Goal: Task Accomplishment & Management: Manage account settings

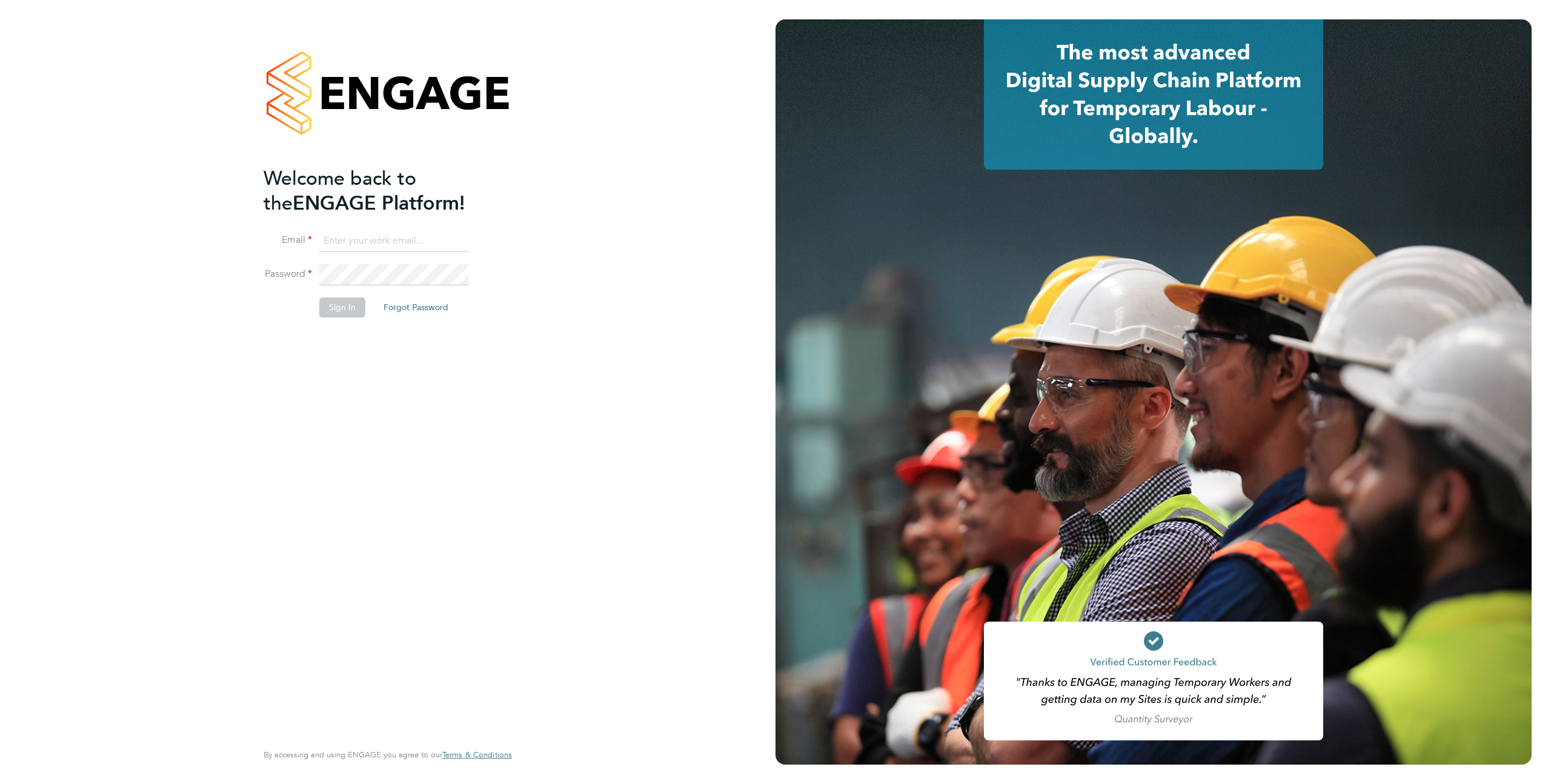
click at [346, 245] on input at bounding box center [394, 241] width 150 height 22
type input "support@engagelabs.io"
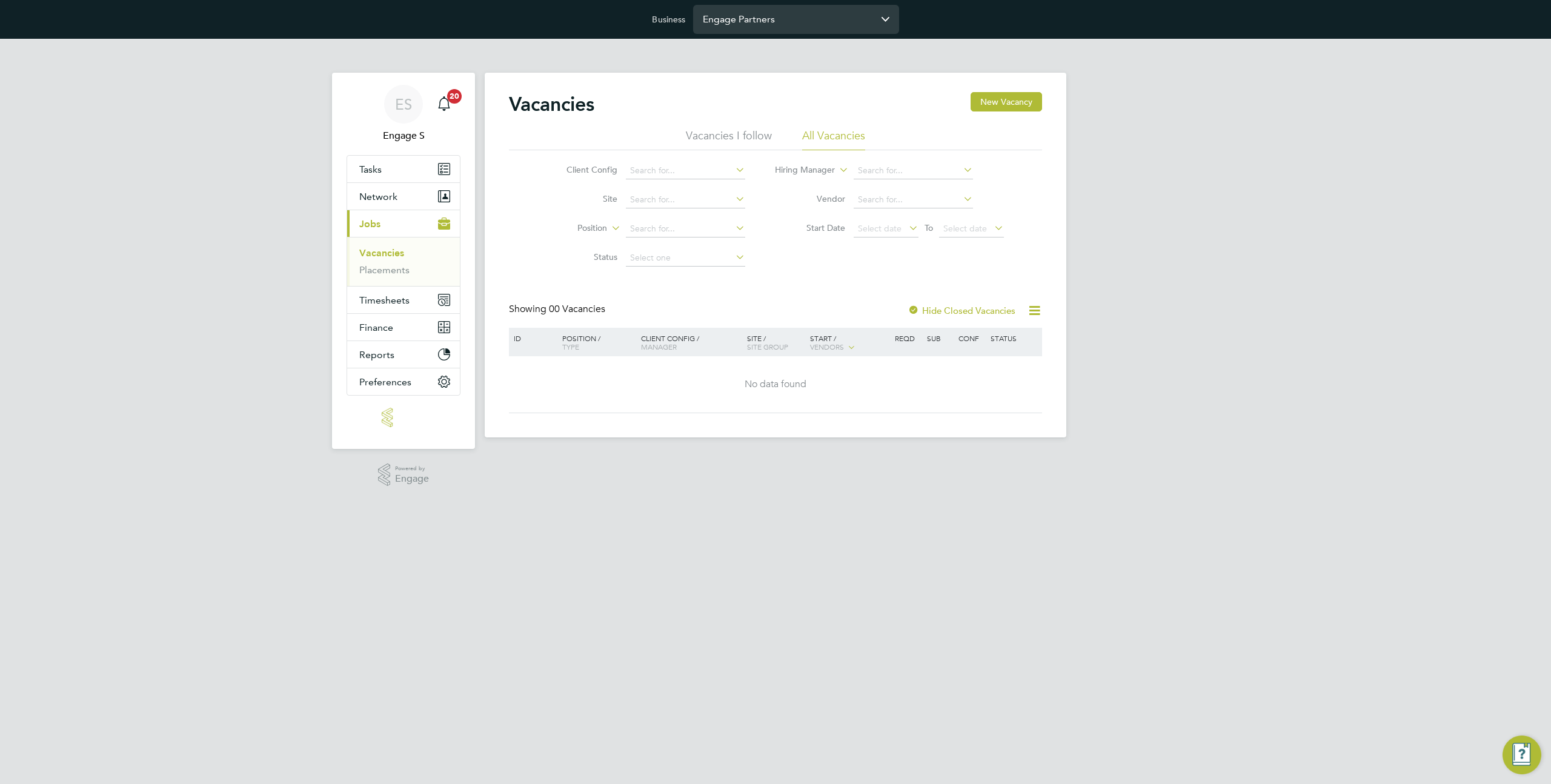
click at [791, 25] on input "Engage Partners" at bounding box center [796, 19] width 206 height 28
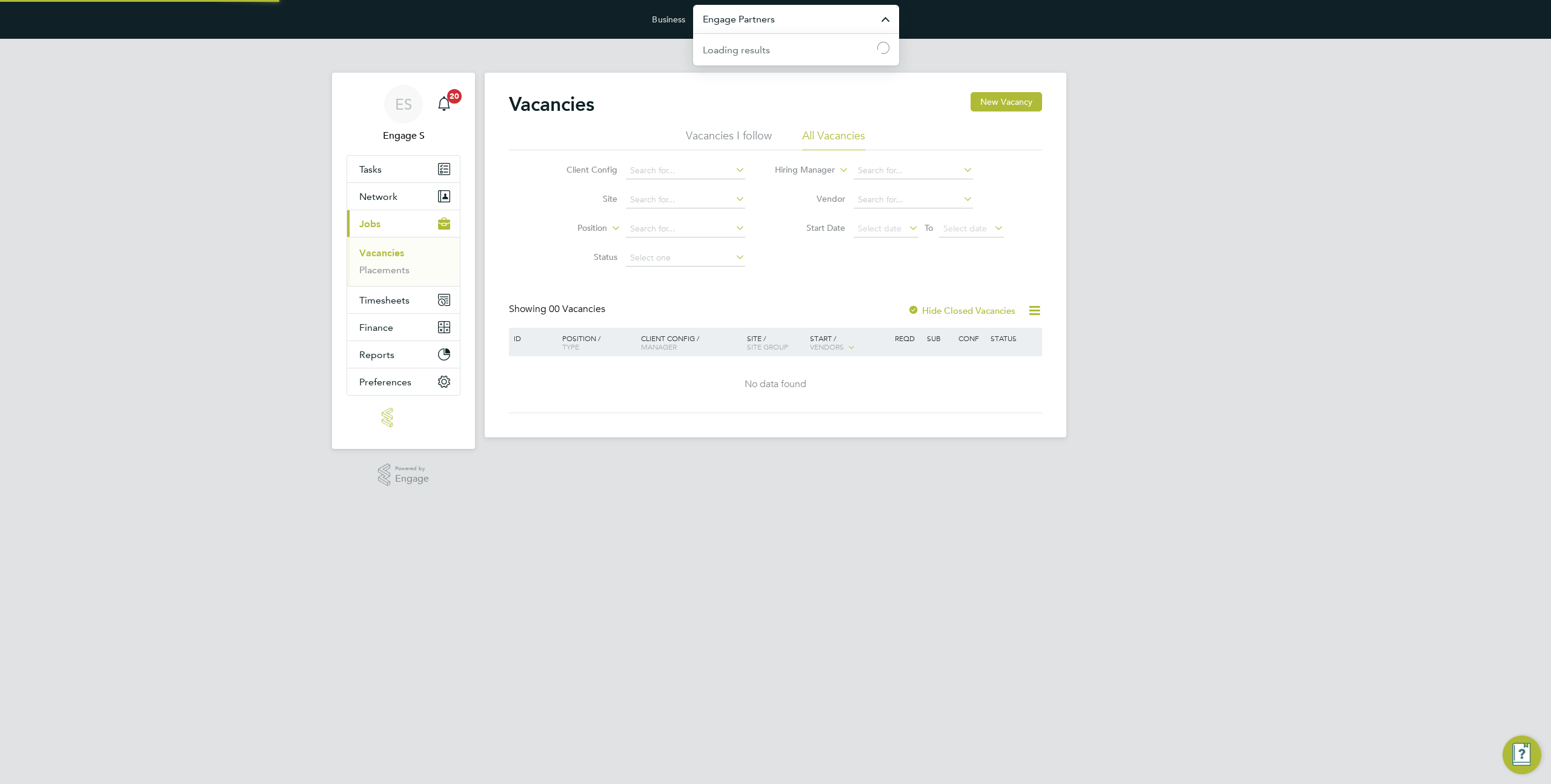
click at [791, 25] on input "Engage Partners" at bounding box center [796, 19] width 206 height 28
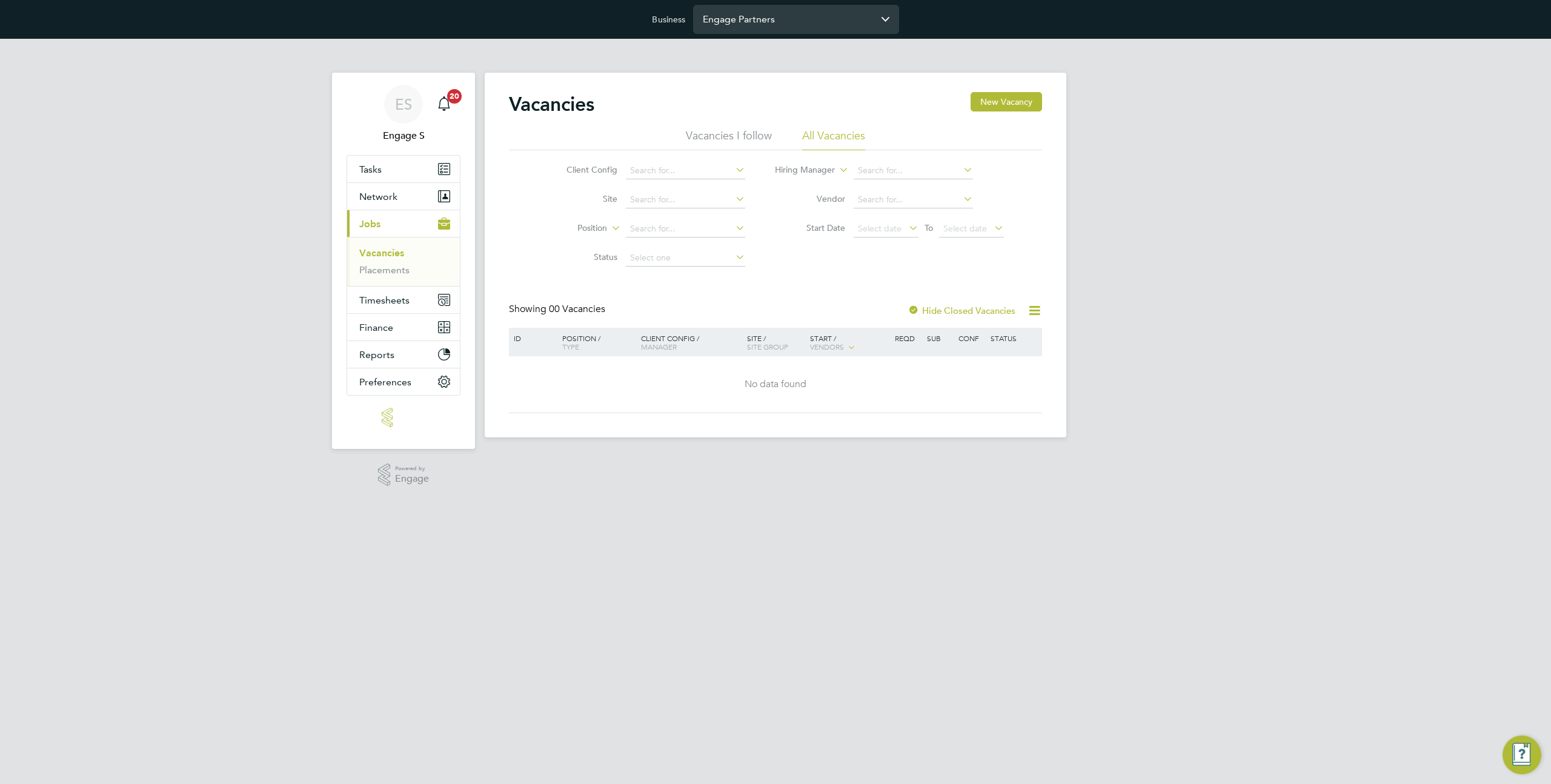
click at [725, 14] on input "Engage Partners" at bounding box center [796, 19] width 206 height 28
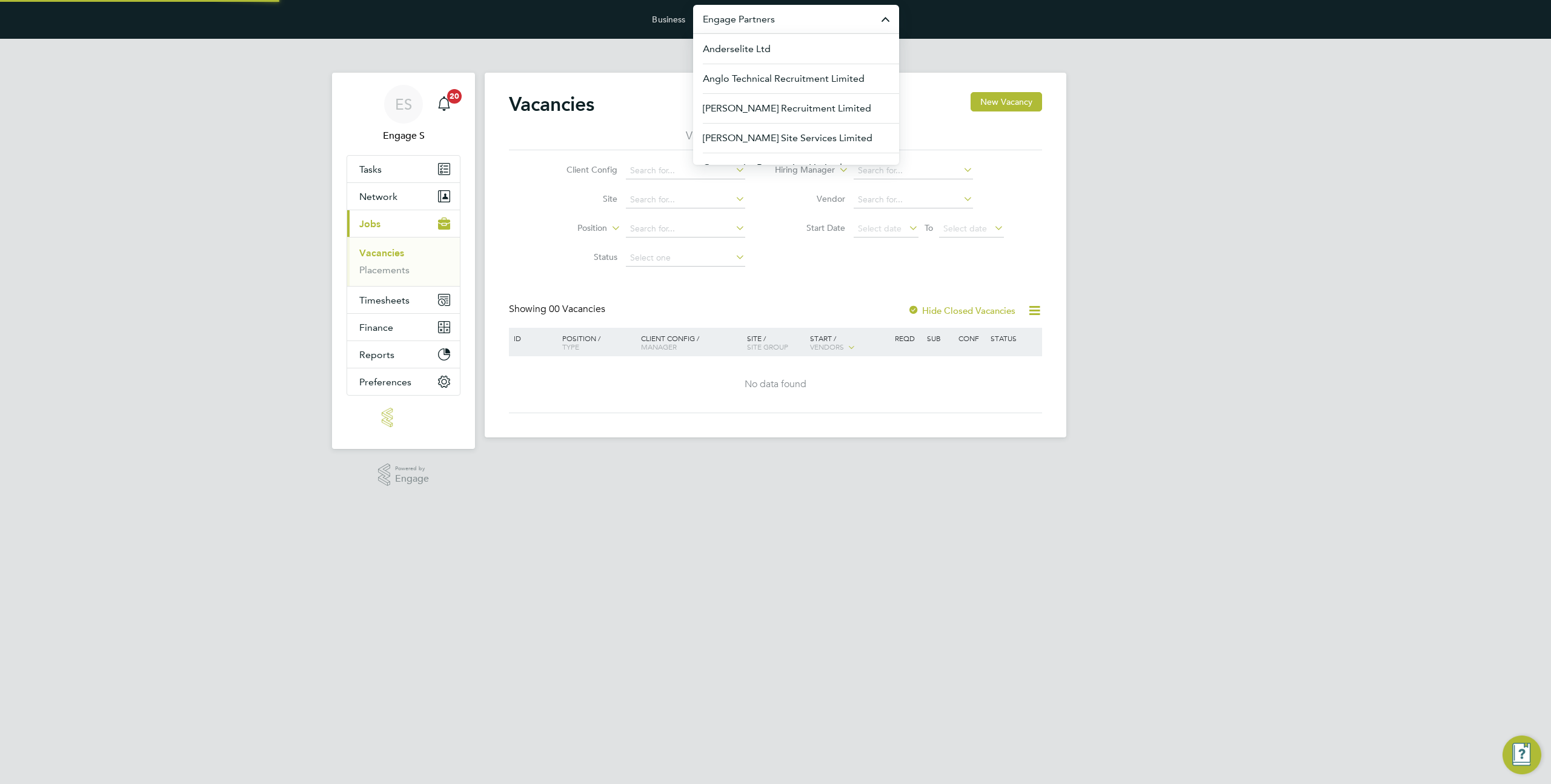
click at [725, 14] on input "Engage Partners" at bounding box center [796, 19] width 206 height 28
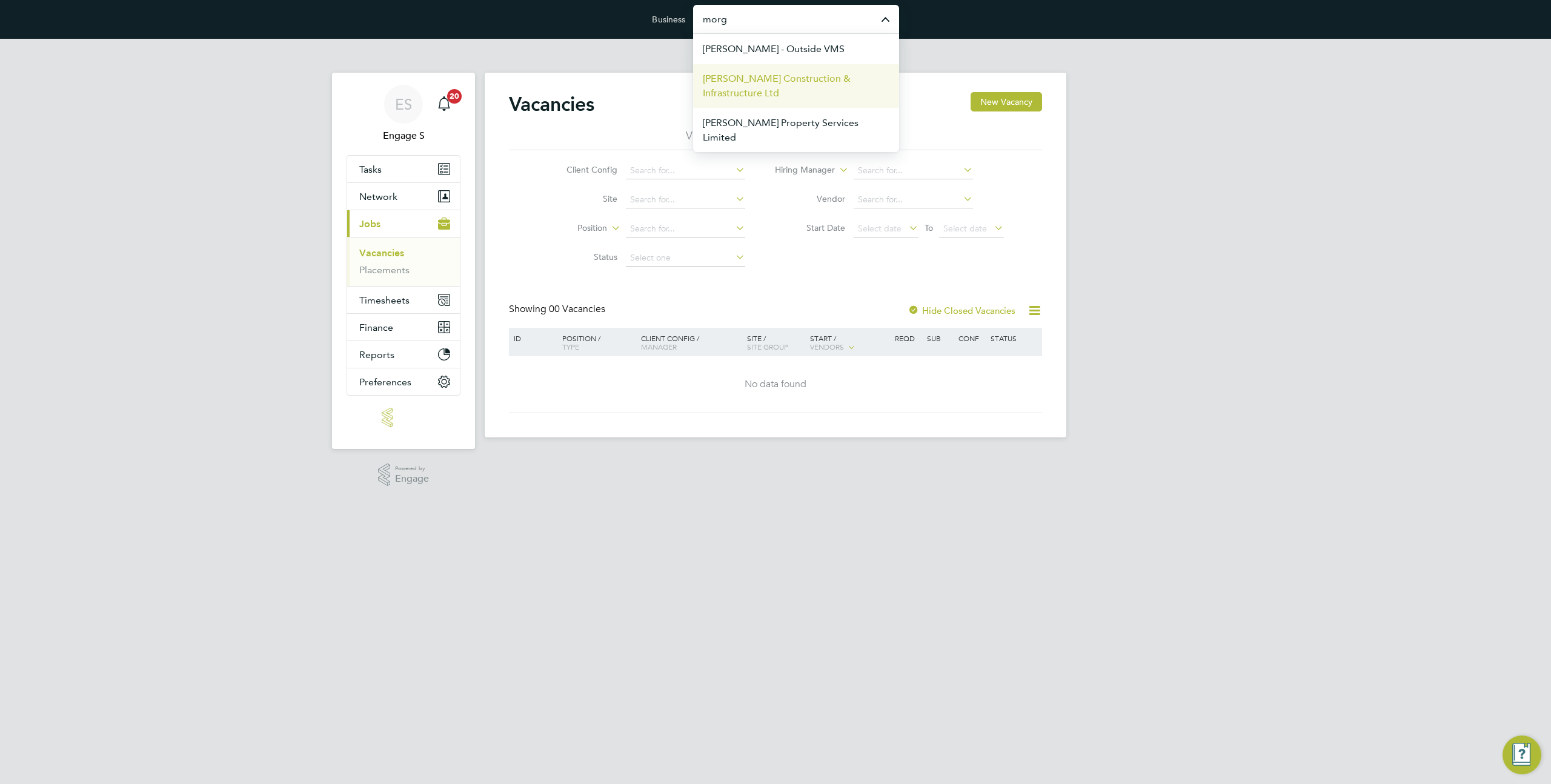
click at [803, 99] on span "[PERSON_NAME] Construction & Infrastructure Ltd" at bounding box center [796, 86] width 186 height 29
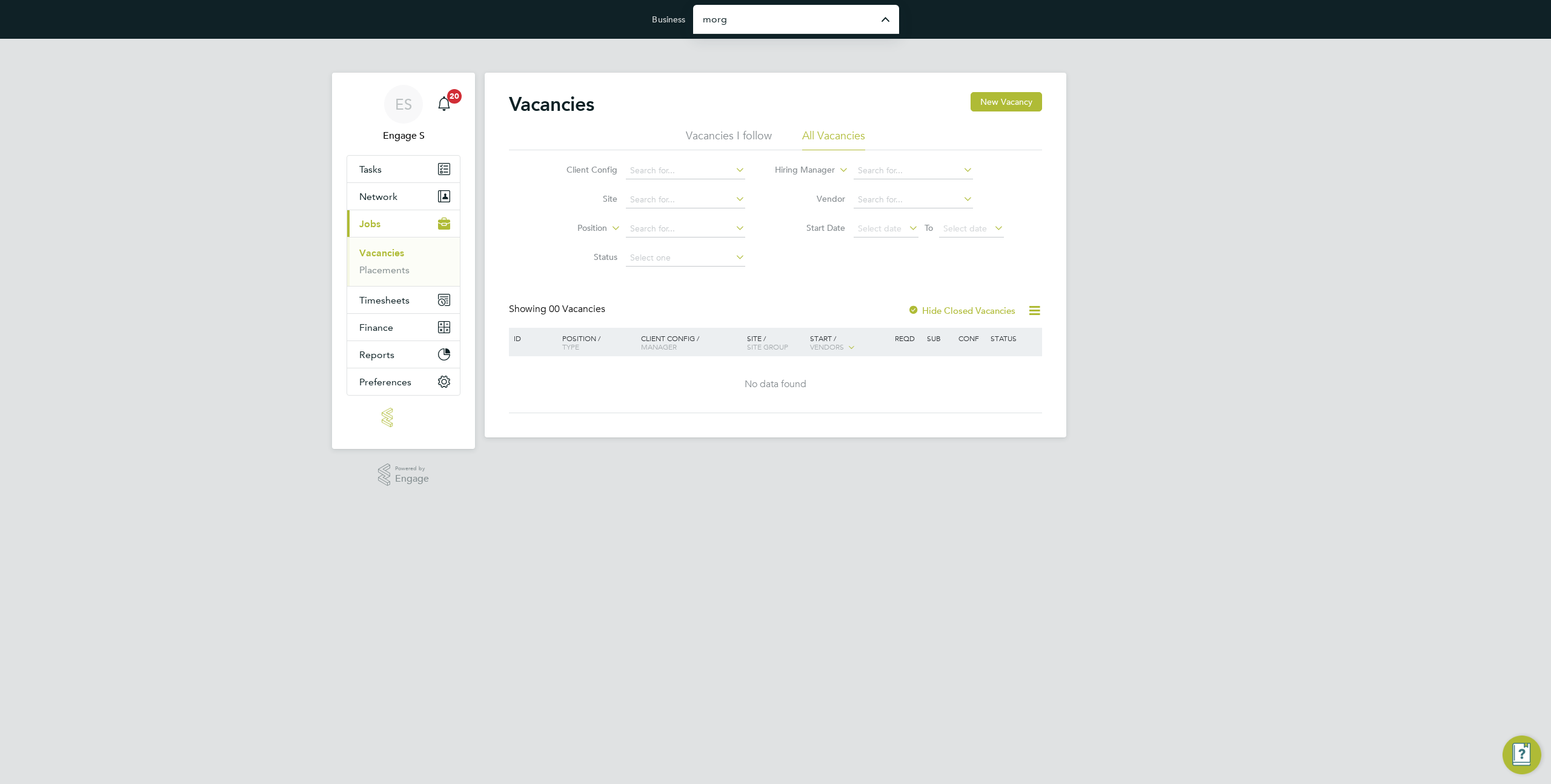
type input "[PERSON_NAME] Construction & Infrastructure Ltd"
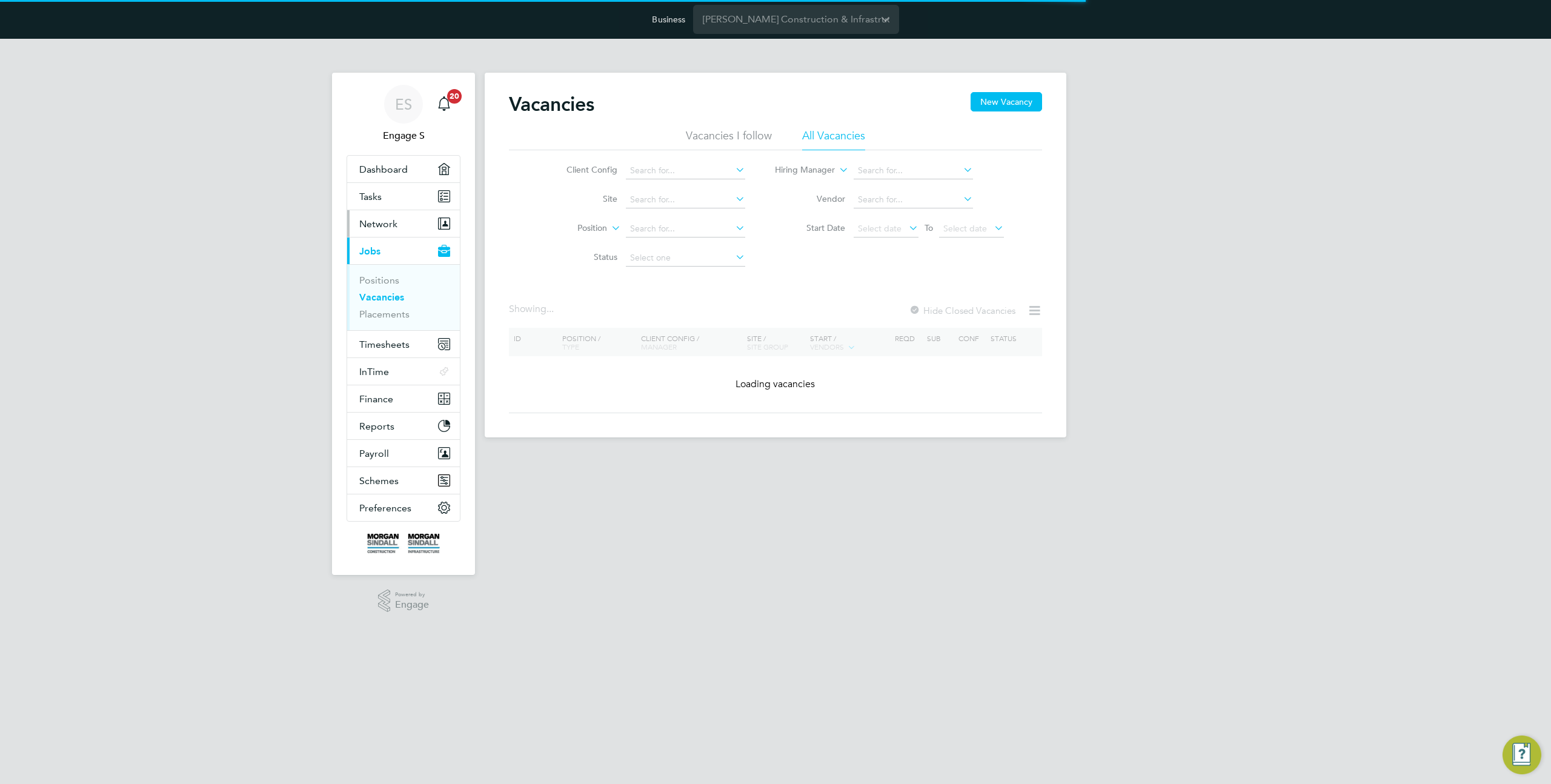
click at [384, 225] on span "Network" at bounding box center [378, 224] width 38 height 12
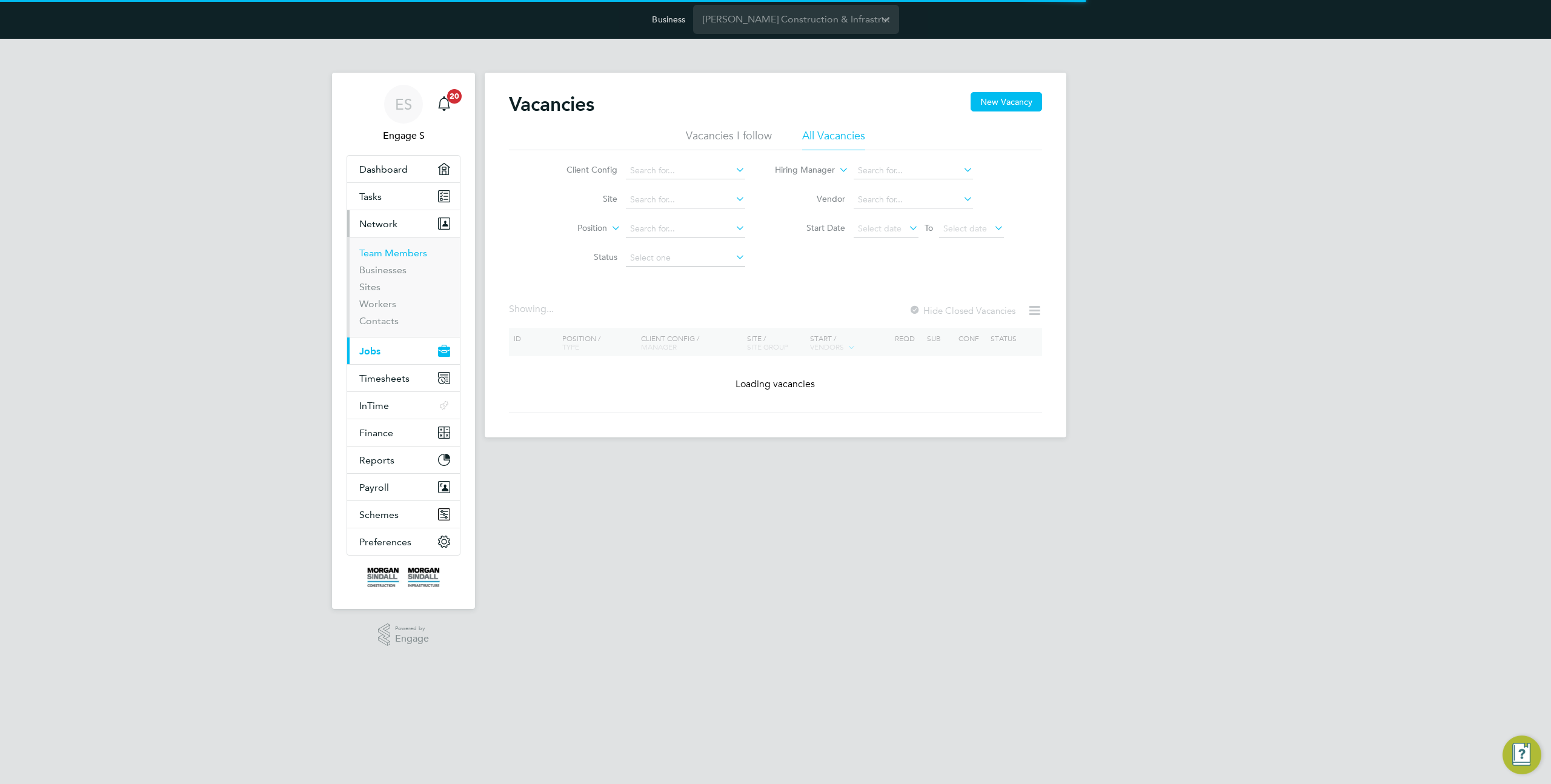
click at [395, 248] on link "Team Members" at bounding box center [393, 253] width 68 height 12
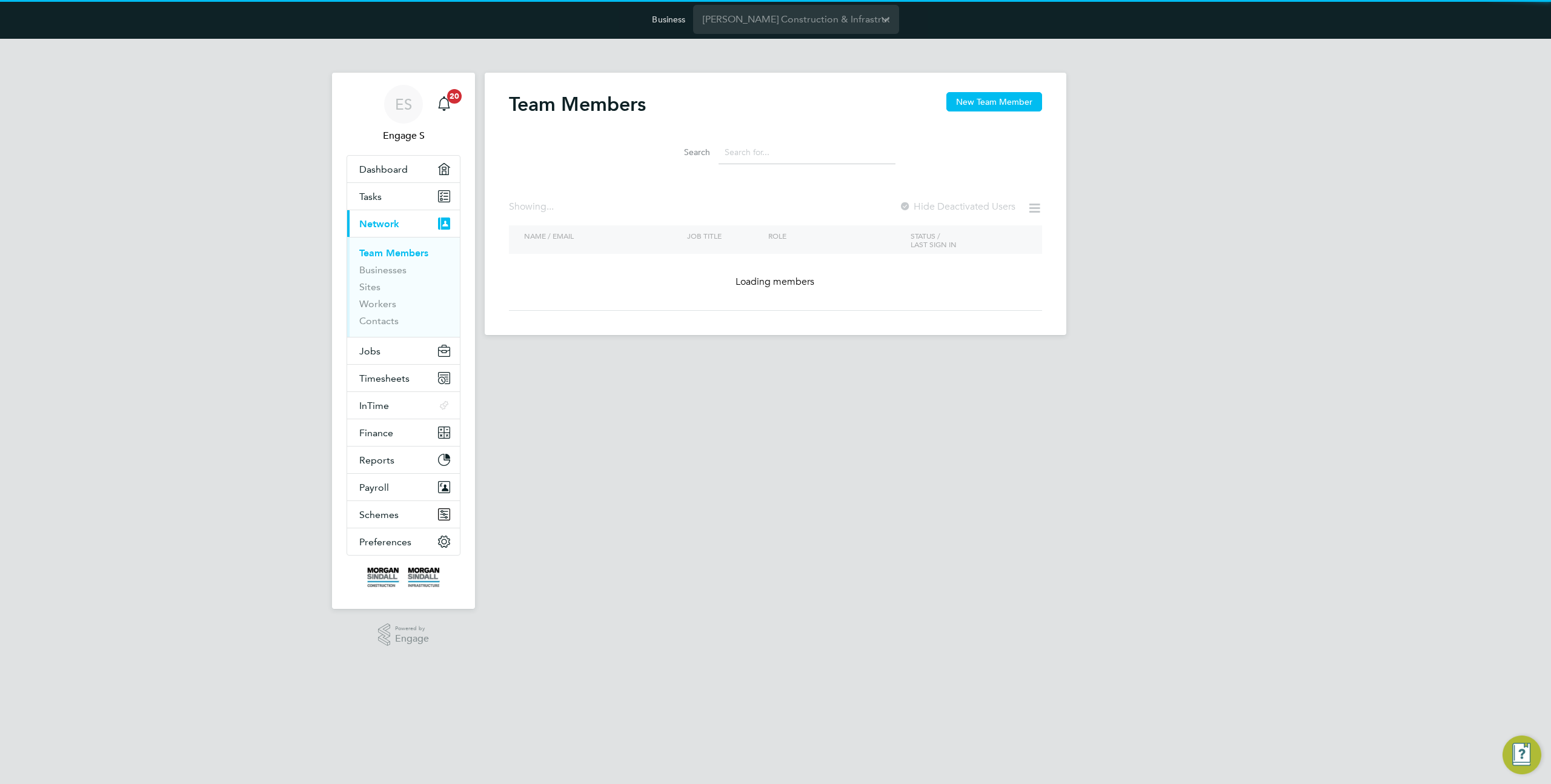
click at [755, 140] on input at bounding box center [807, 152] width 177 height 24
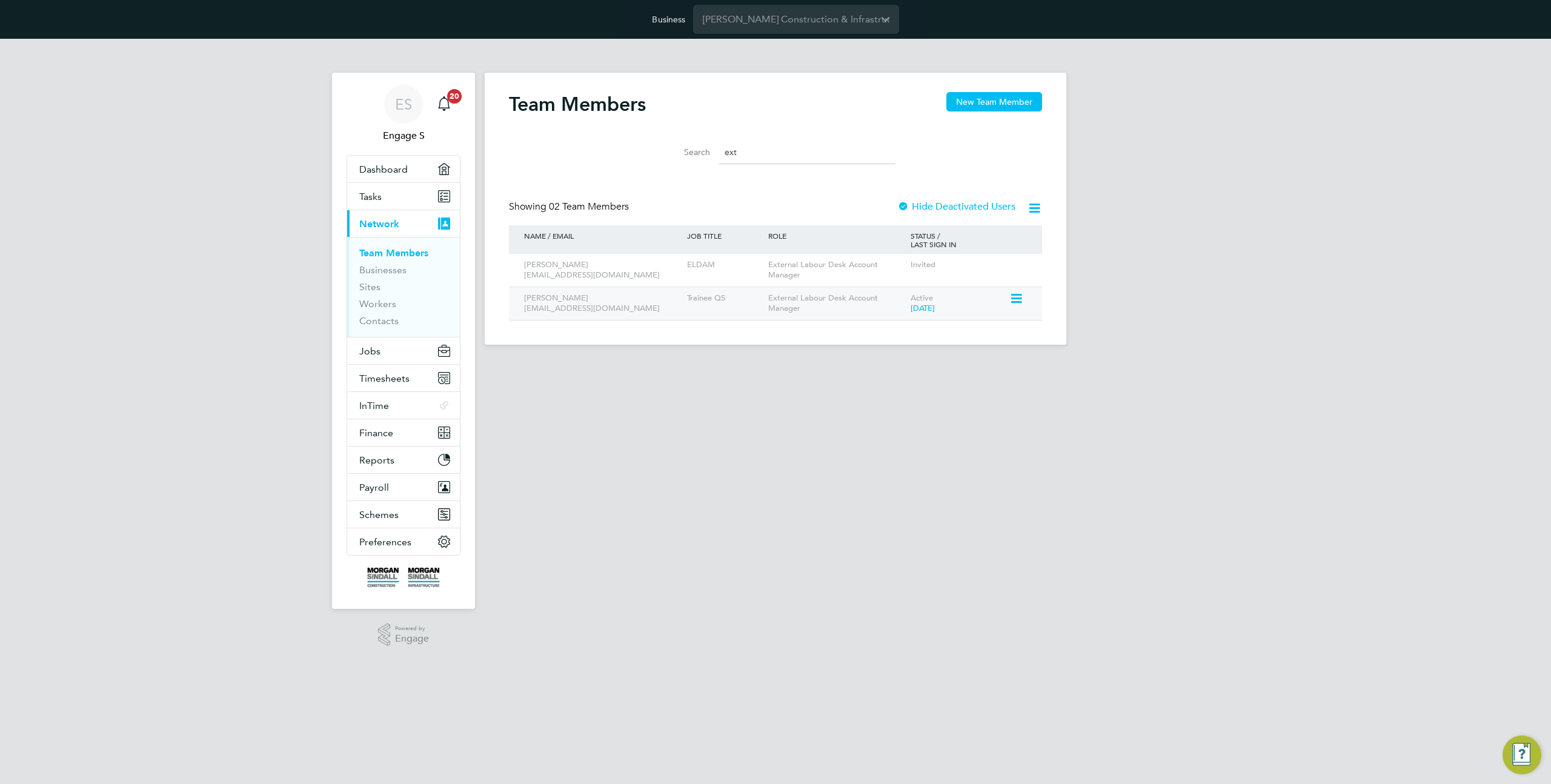
type input "ext"
click at [1018, 299] on icon at bounding box center [1015, 298] width 12 height 14
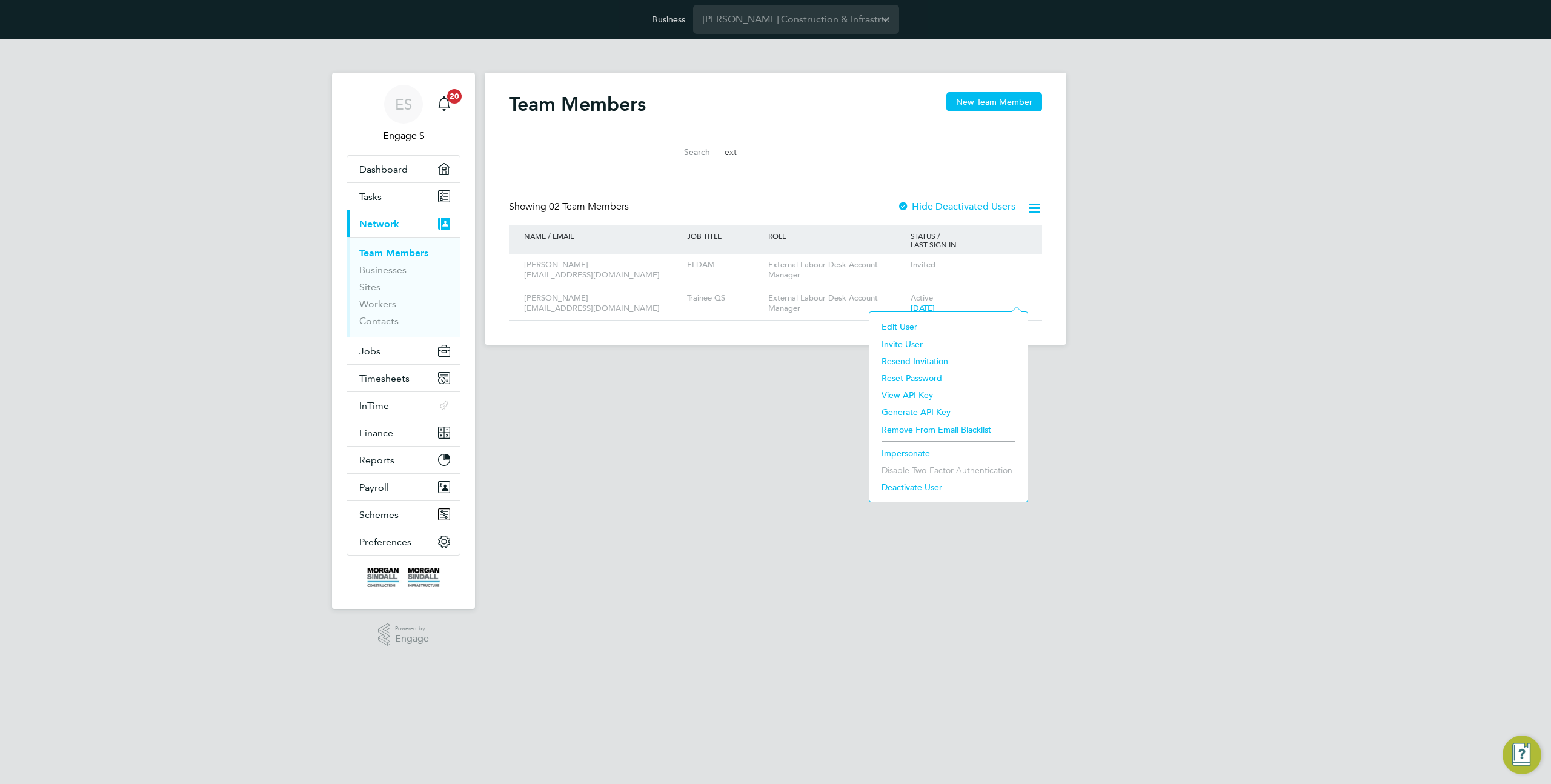
click at [927, 451] on li "Impersonate" at bounding box center [948, 452] width 146 height 17
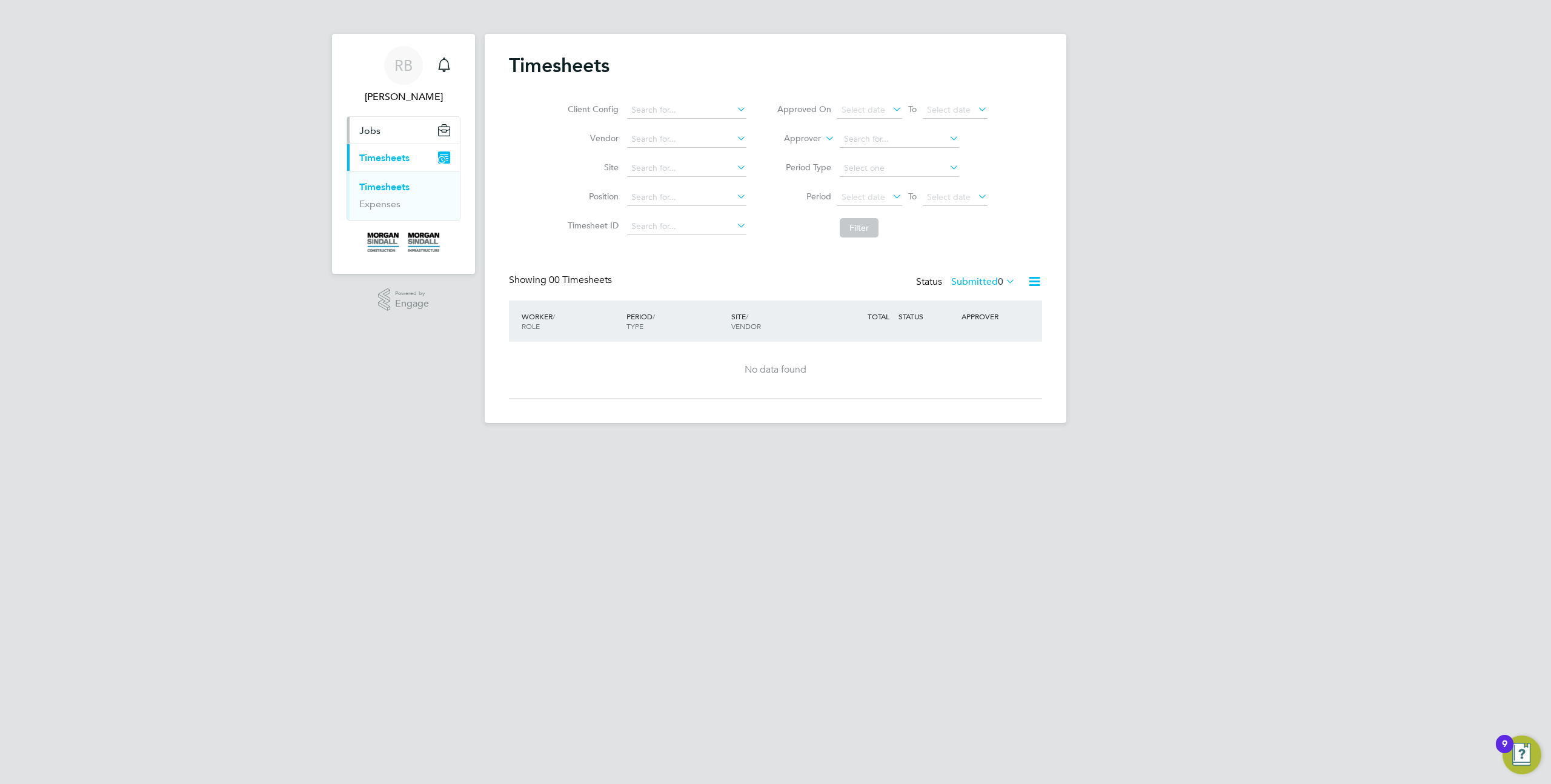
click at [391, 136] on button "Jobs" at bounding box center [403, 130] width 113 height 27
click at [382, 152] on ul "Positions" at bounding box center [403, 160] width 113 height 32
click at [382, 160] on link "Positions" at bounding box center [379, 160] width 40 height 12
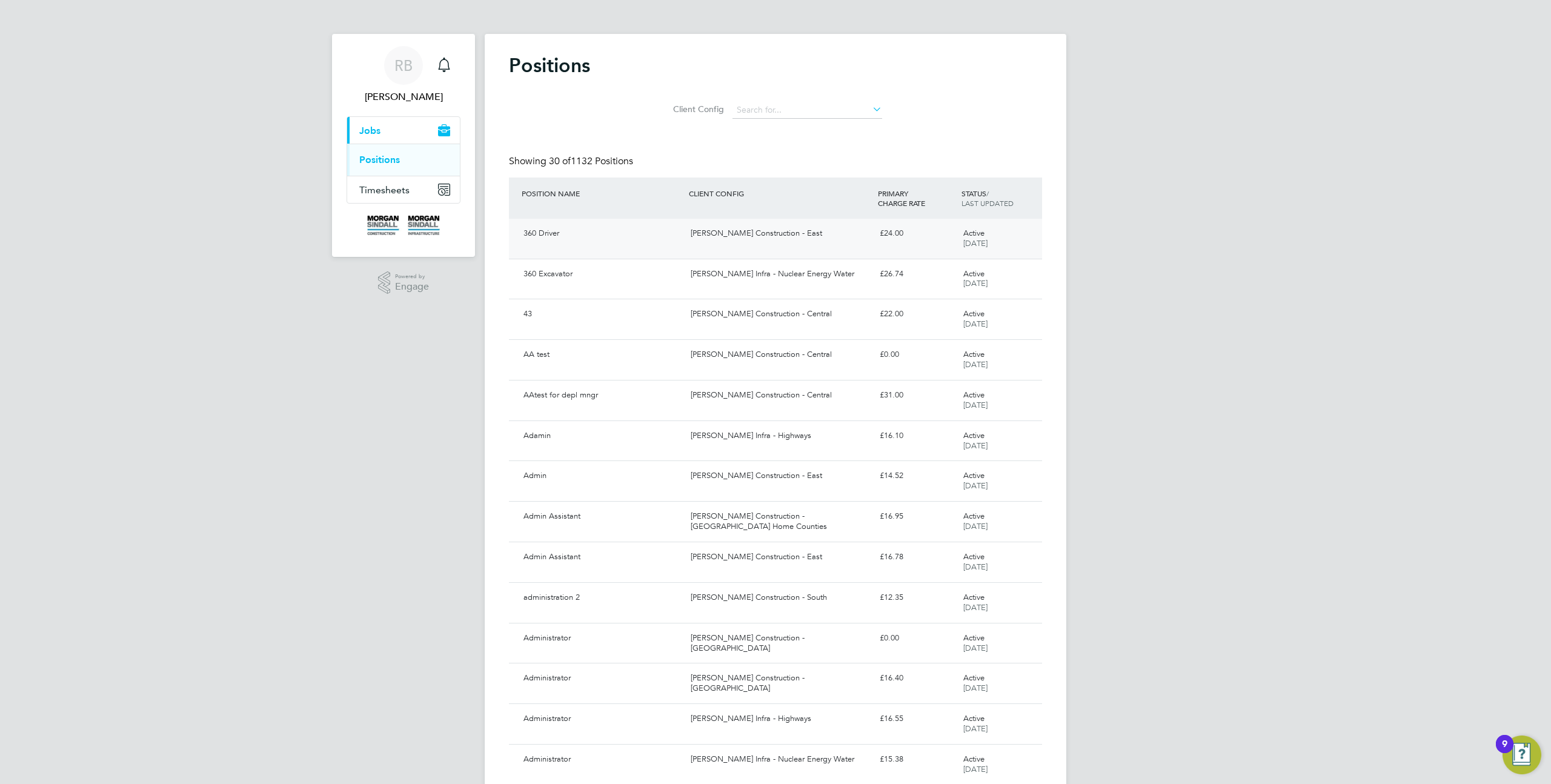
click at [949, 241] on div "£24.00" at bounding box center [916, 233] width 84 height 20
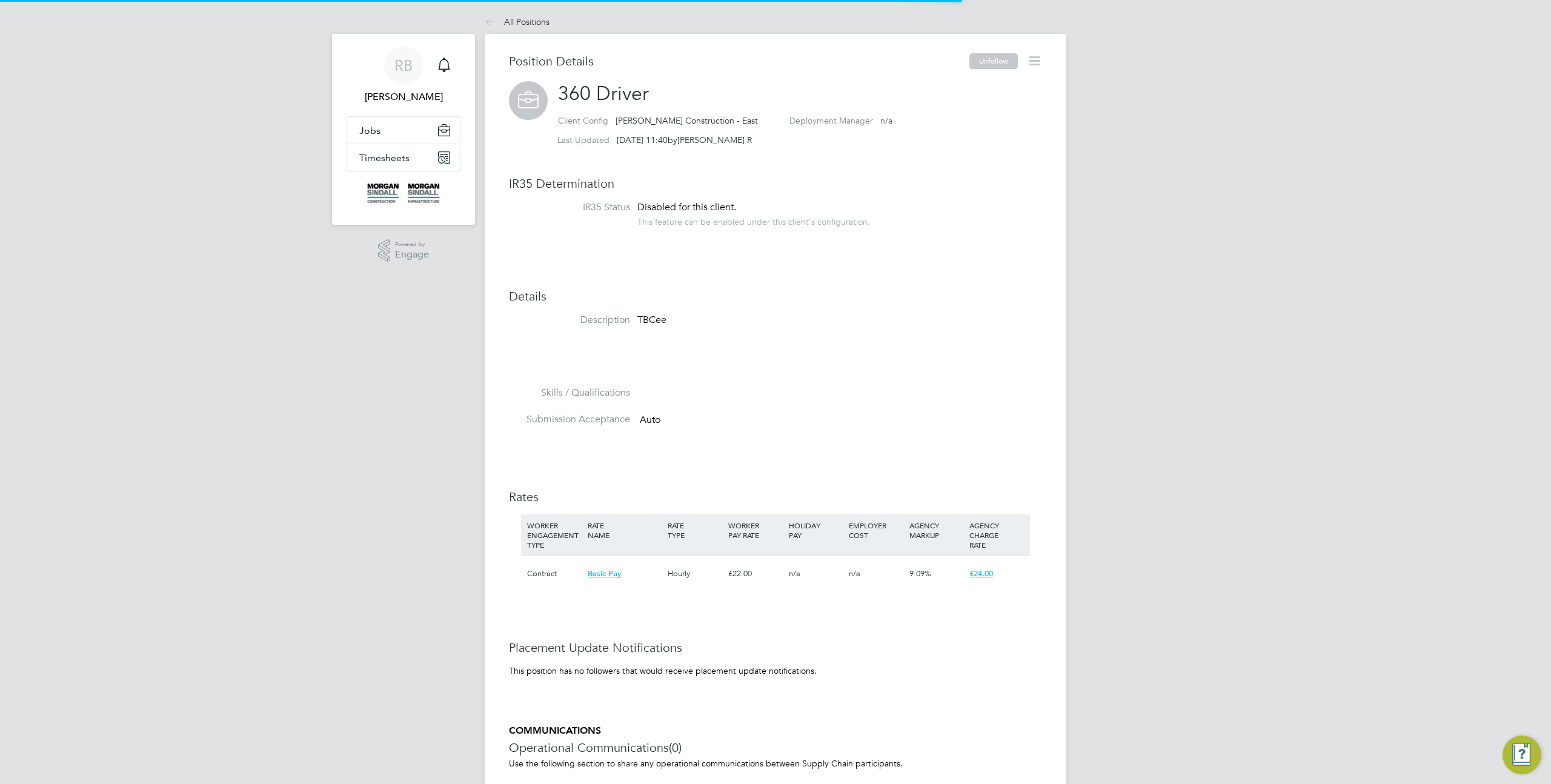
scroll to position [35, 80]
click at [1038, 60] on icon at bounding box center [1034, 61] width 15 height 15
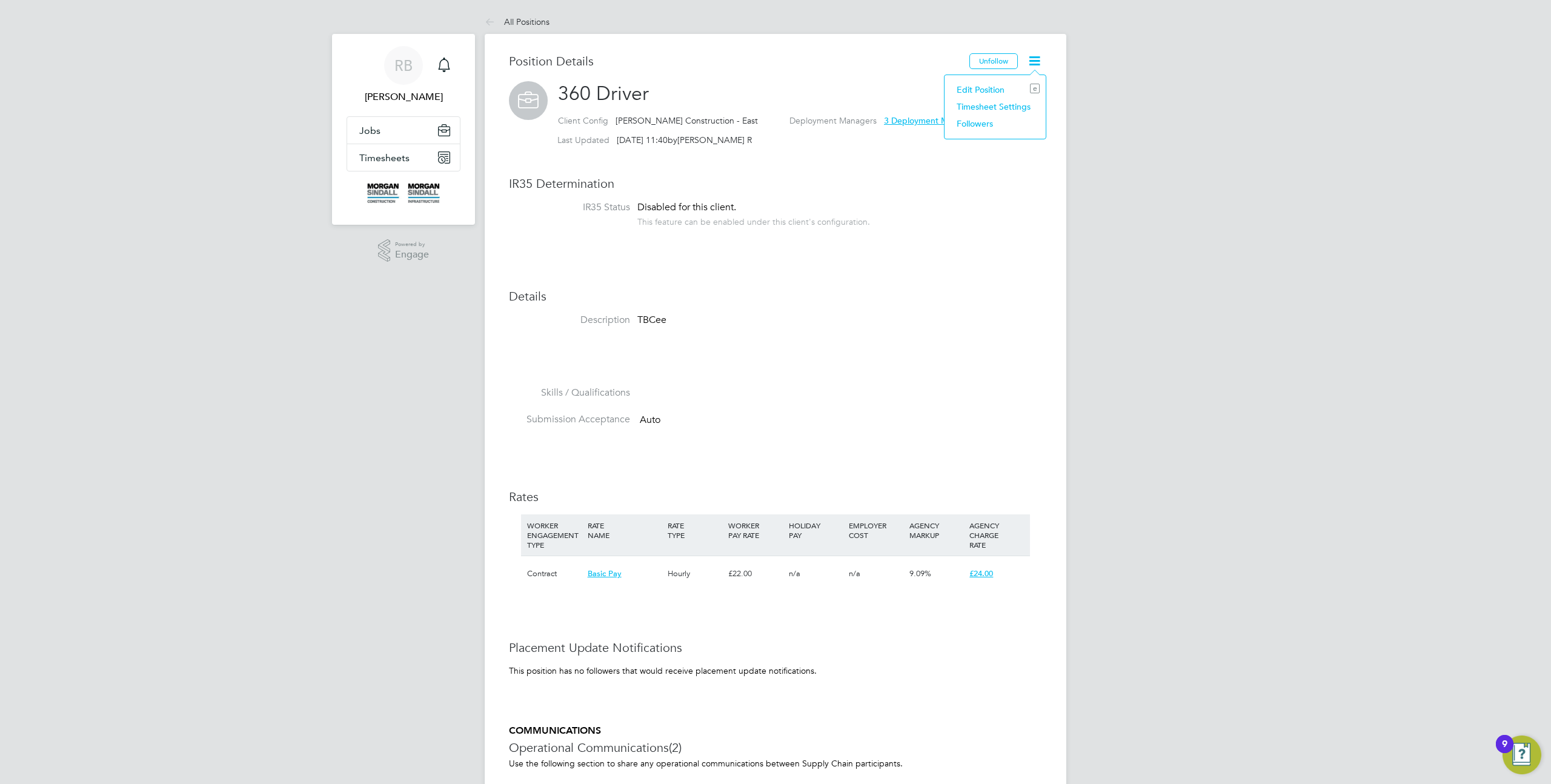
click at [987, 87] on li "Edit Position e" at bounding box center [994, 89] width 89 height 17
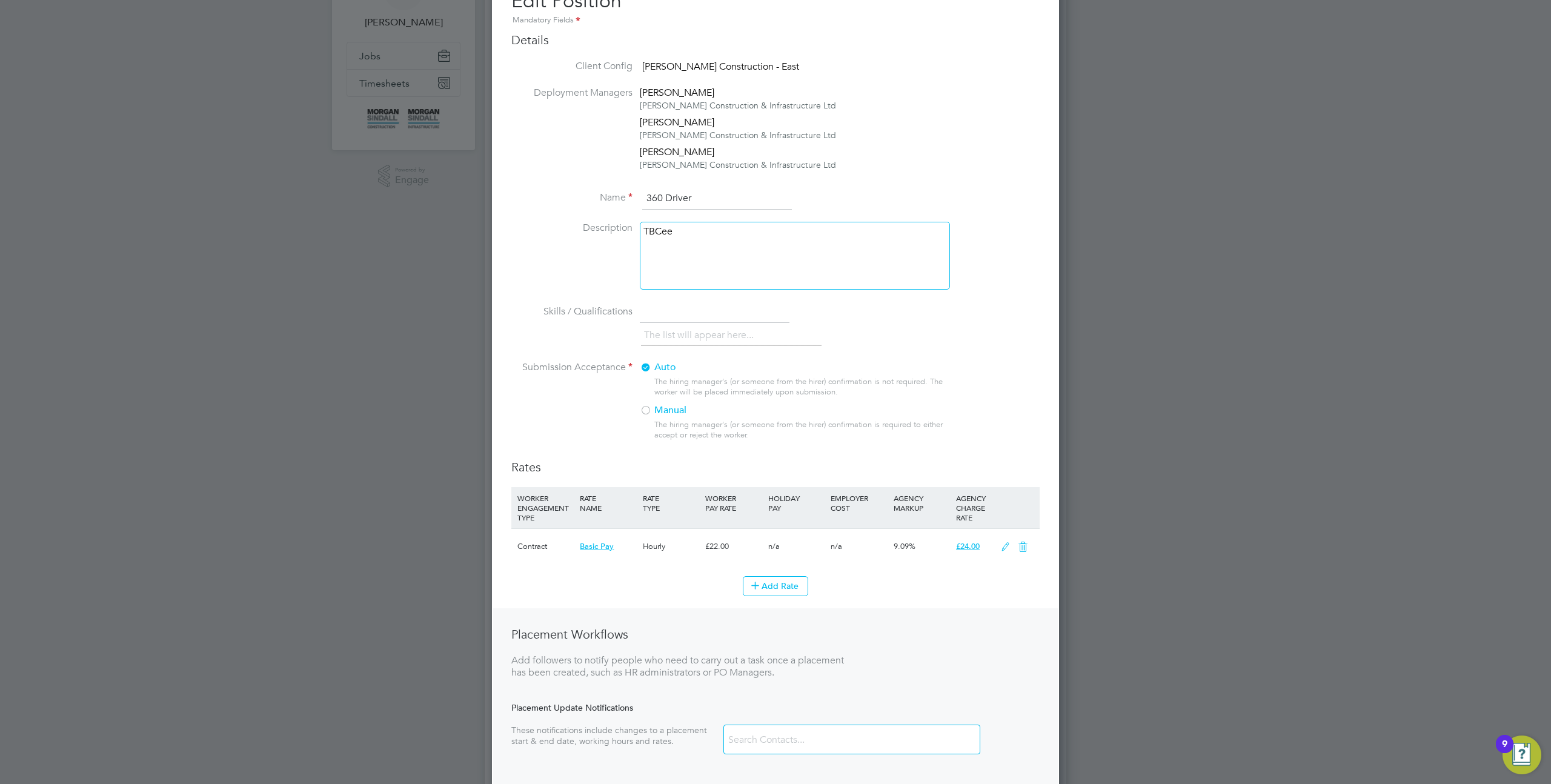
scroll to position [377, 0]
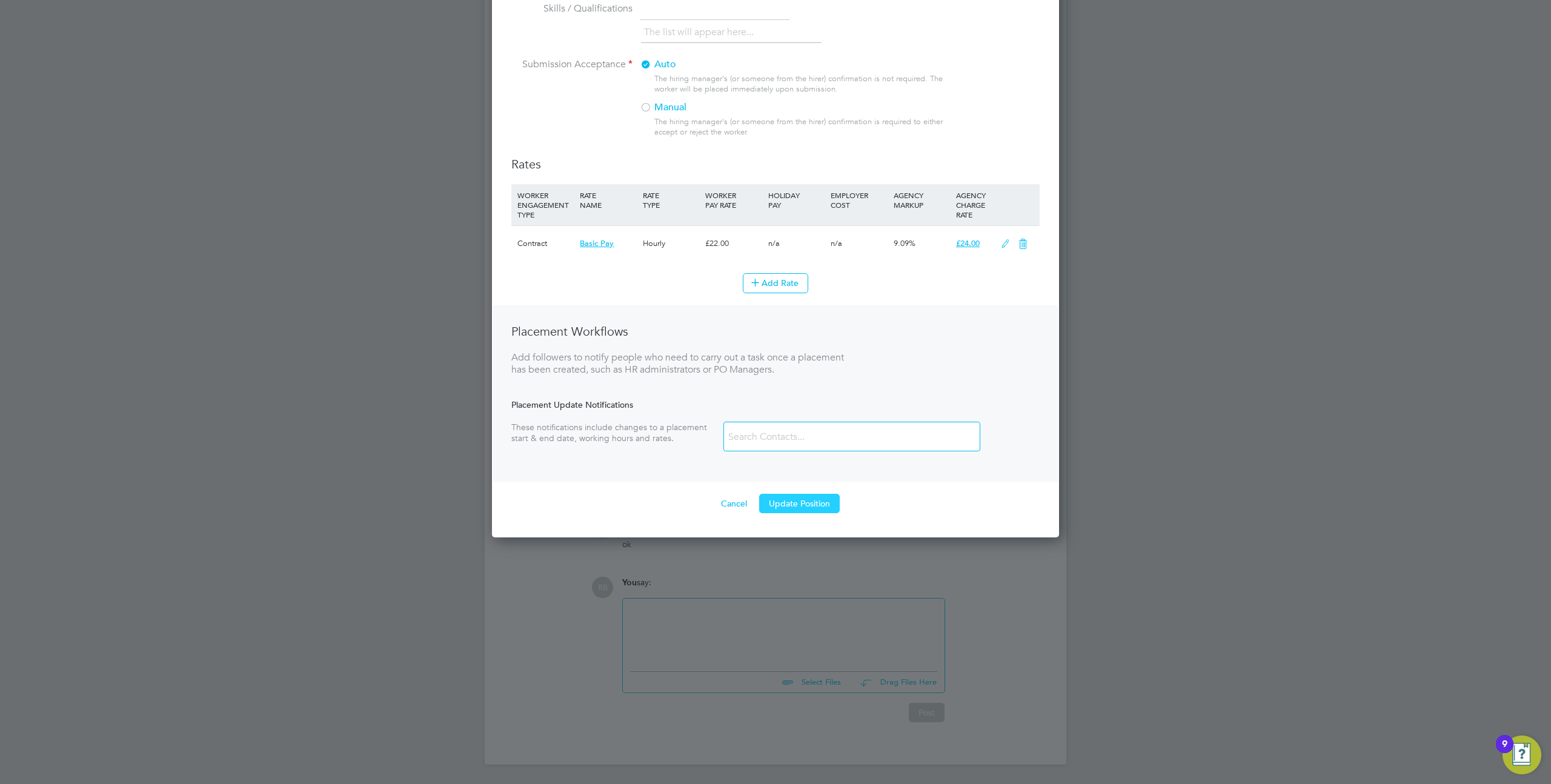
click at [810, 504] on button "Update Position" at bounding box center [799, 503] width 80 height 20
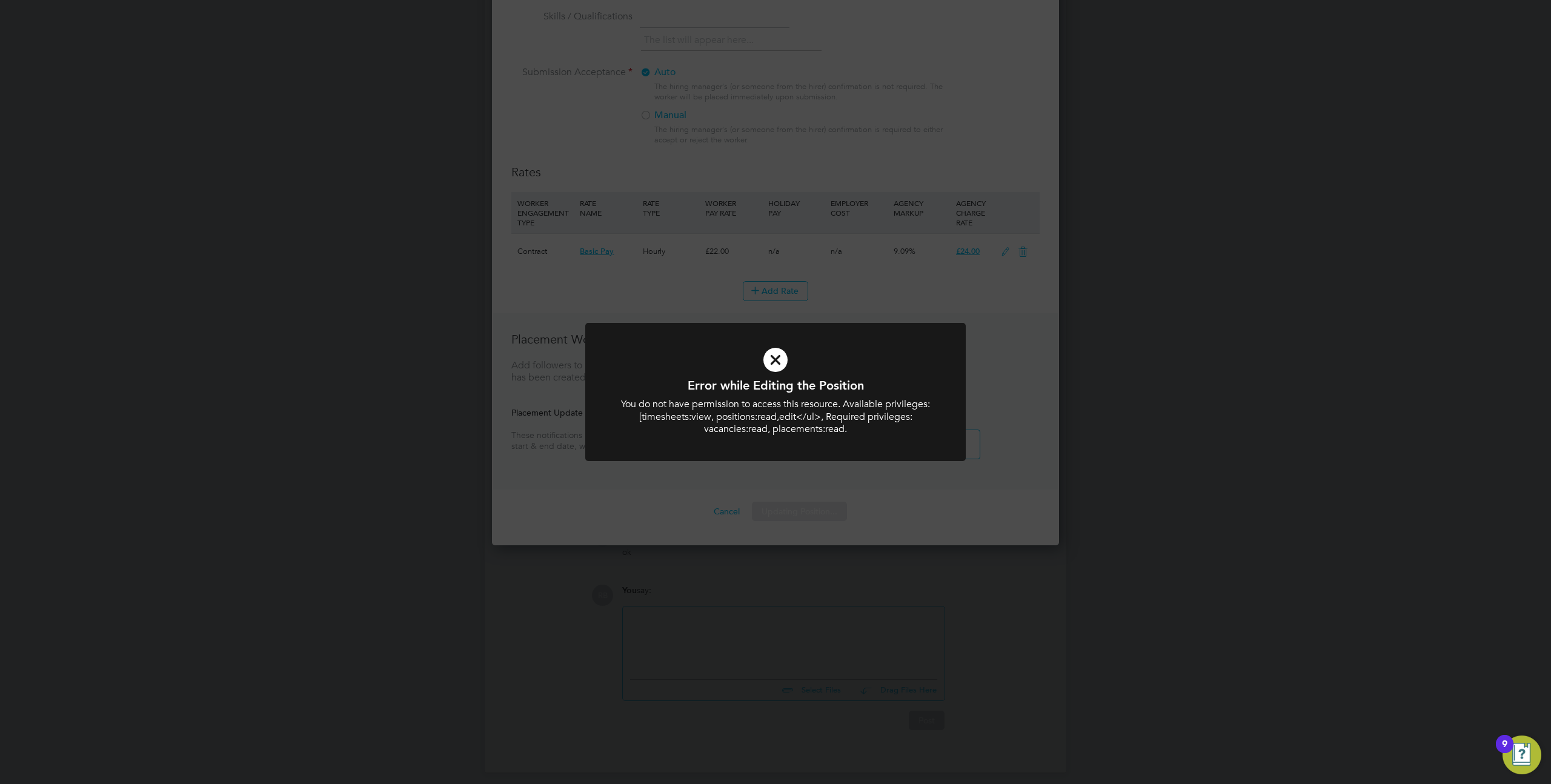
scroll to position [370, 0]
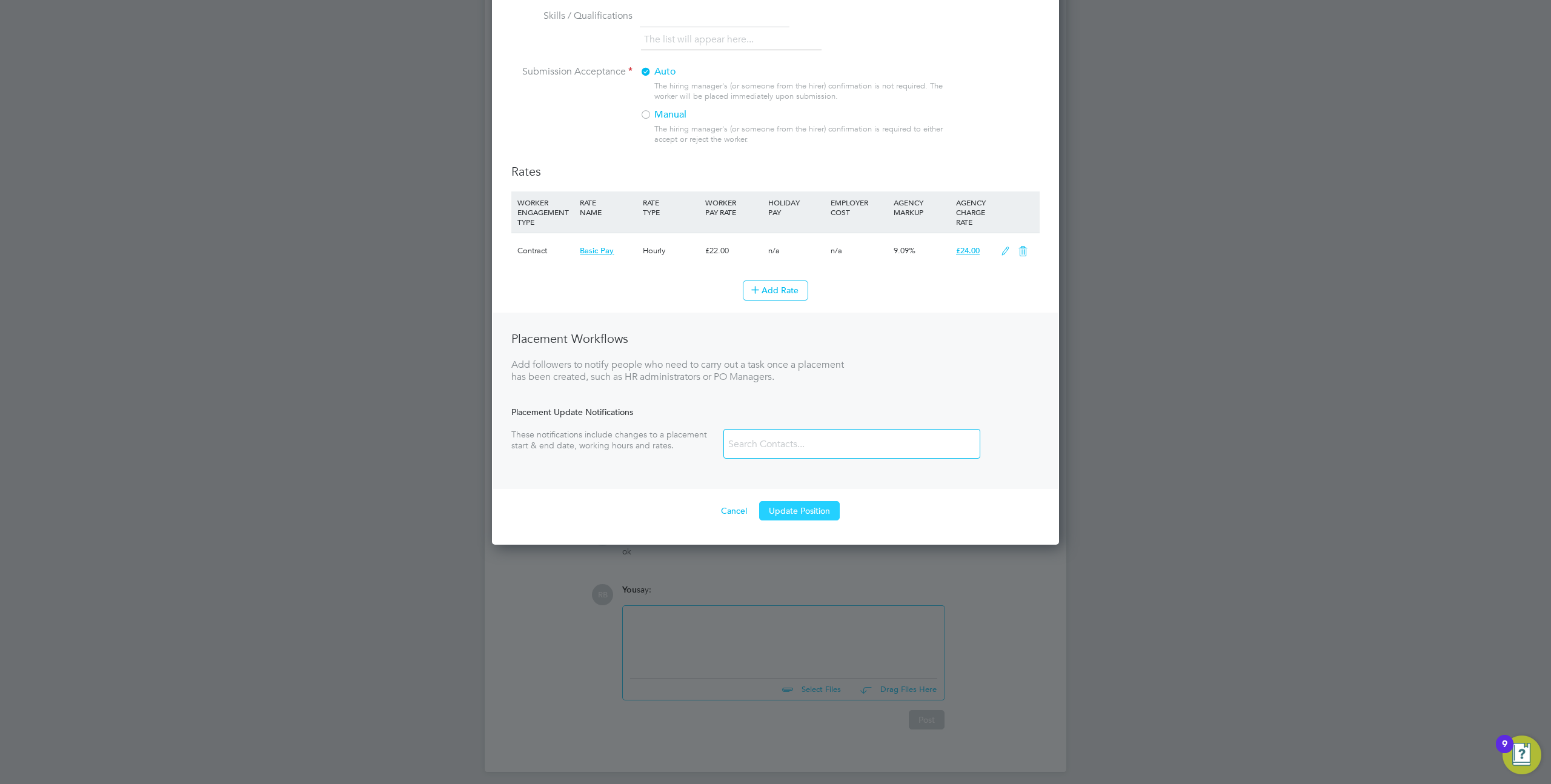
click at [809, 512] on button "Update Position" at bounding box center [799, 510] width 80 height 20
click at [812, 498] on ng-container "Rates WORKER ENGAGEMENT TYPE RATE NAME RATE TYPE WORKER PAY RATE HOLIDAY PAY EM…" at bounding box center [775, 341] width 528 height 356
click at [804, 512] on button "Update Position" at bounding box center [799, 510] width 80 height 20
click at [788, 294] on button "Add Rate" at bounding box center [776, 290] width 66 height 20
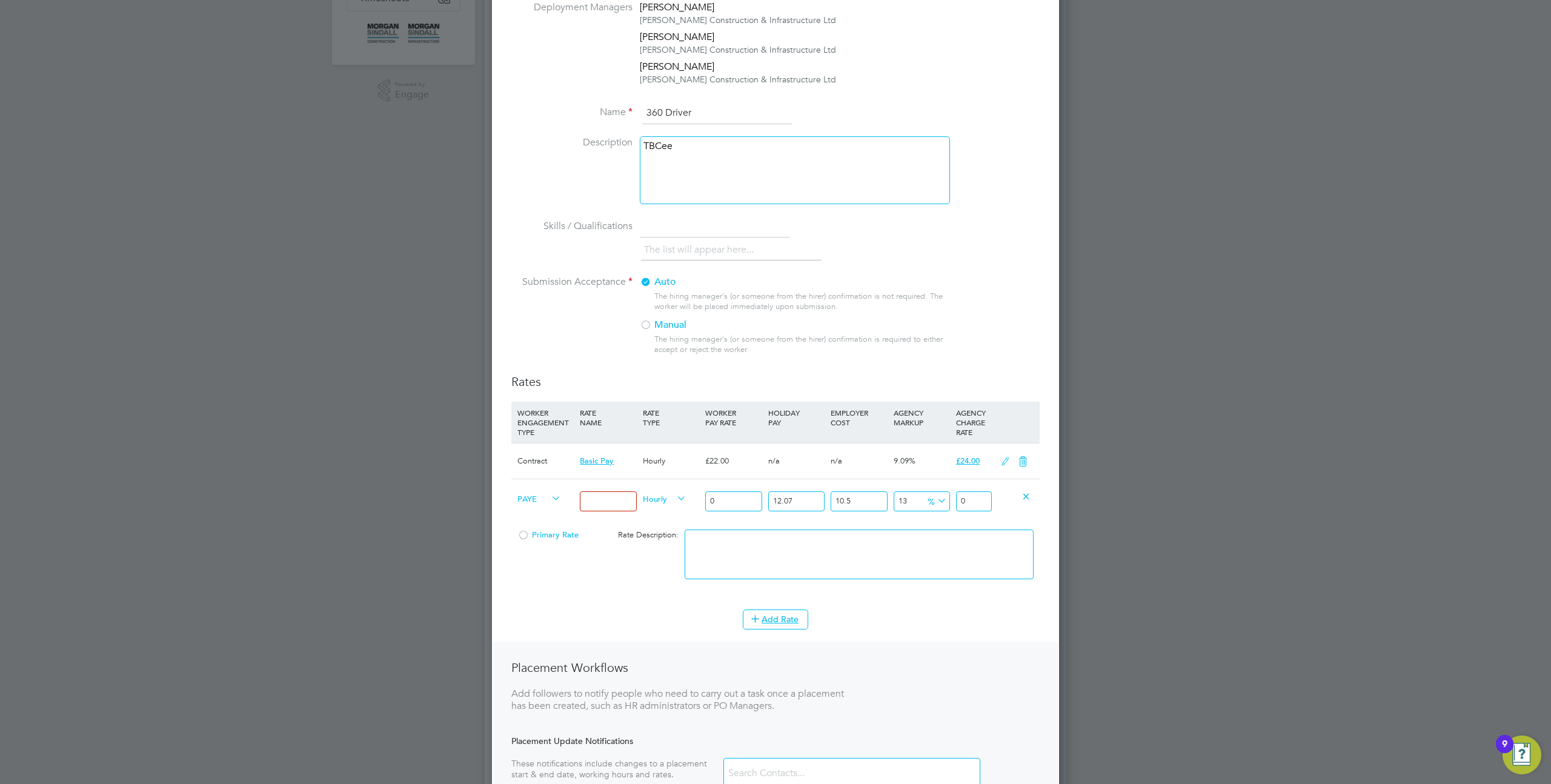
scroll to position [0, 0]
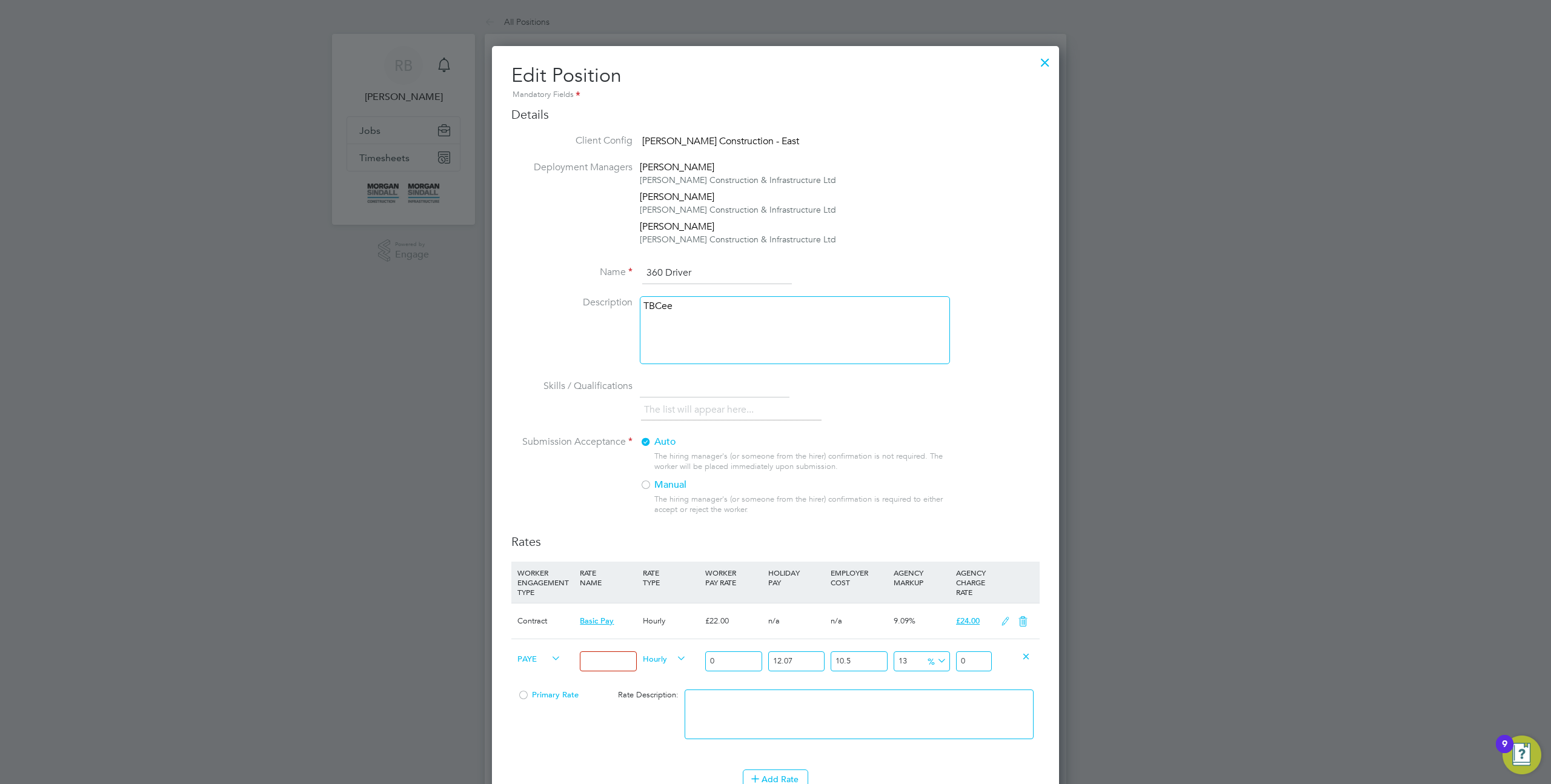
click at [1044, 67] on div at bounding box center [1045, 59] width 22 height 22
